Goal: Find specific page/section

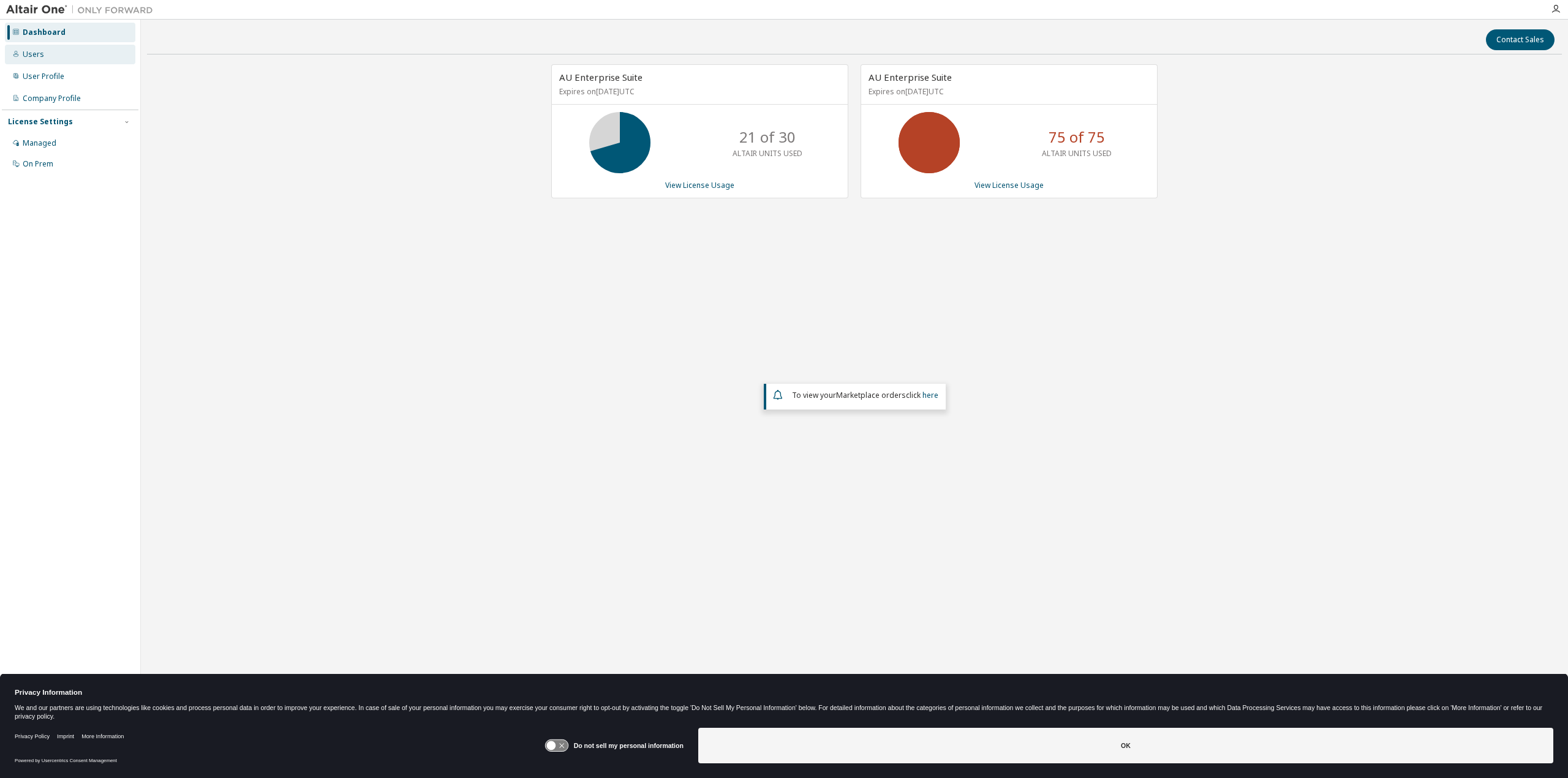
click at [30, 56] on div "Users" at bounding box center [33, 54] width 22 height 10
